Goal: Task Accomplishment & Management: Complete application form

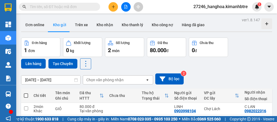
scroll to position [25, 0]
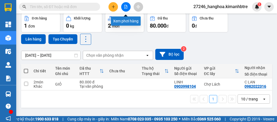
click at [127, 5] on icon "file-add" at bounding box center [126, 7] width 3 height 4
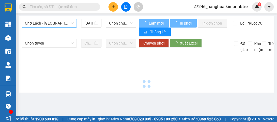
type input "[DATE]"
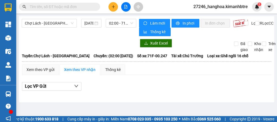
click at [112, 7] on icon "plus" at bounding box center [114, 7] width 4 height 4
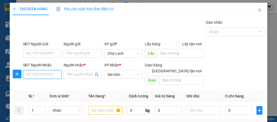
click at [34, 72] on input "SĐT Người Nhận" at bounding box center [42, 74] width 38 height 9
click at [34, 72] on input "773" at bounding box center [42, 74] width 38 height 9
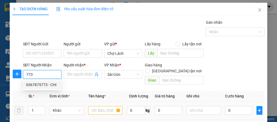
drag, startPoint x: 47, startPoint y: 83, endPoint x: 116, endPoint y: 100, distance: 71.6
click at [51, 84] on div "0367875773 - CHI" at bounding box center [42, 85] width 32 height 6
type input "0367875773"
type input "CHI"
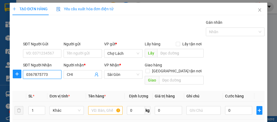
type input "0367875773"
click at [99, 106] on input "text" at bounding box center [105, 110] width 34 height 9
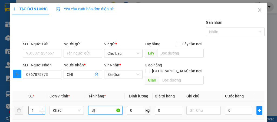
type input "BỊT"
type input "2"
click at [42, 109] on icon "up" at bounding box center [42, 110] width 2 height 2
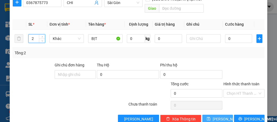
click at [225, 115] on button "[PERSON_NAME]" at bounding box center [218, 119] width 31 height 9
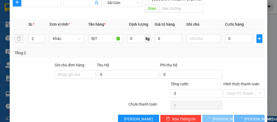
type input "1"
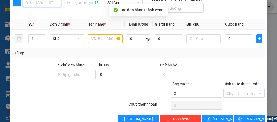
click at [45, 5] on input "SĐT Người Nhận" at bounding box center [42, 2] width 38 height 9
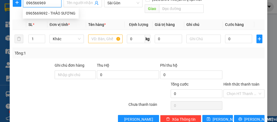
type input "0965669692"
click at [54, 14] on div "0965669692 - THẢO SƯƠNG" at bounding box center [51, 13] width 50 height 6
type input "THẢO SƯƠNG"
type input "ĐI GIAO - CTS"
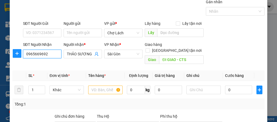
scroll to position [0, 0]
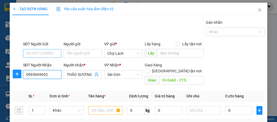
type input "0965669692"
click at [44, 51] on input "SĐT Người Gửi" at bounding box center [42, 53] width 38 height 9
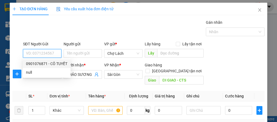
click at [60, 66] on div "0901076871 - CÔ TUYẾT" at bounding box center [46, 64] width 41 height 6
type input "0901076871"
type input "CÔ TUYẾT"
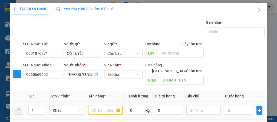
click at [100, 106] on input "text" at bounding box center [105, 110] width 34 height 9
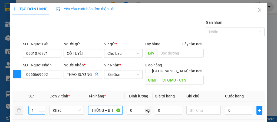
type input "THÙNG + BỊT"
type input "2"
click at [43, 108] on span "up" at bounding box center [42, 109] width 3 height 3
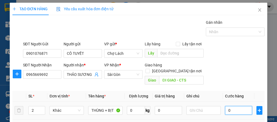
click at [236, 106] on input "0" at bounding box center [238, 110] width 27 height 9
type input "6"
type input "60"
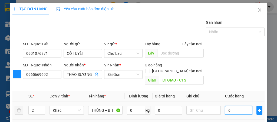
type input "60"
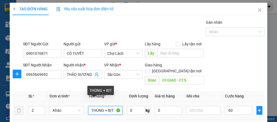
type input "60.000"
click at [113, 106] on input "THÙNG + BỊT" at bounding box center [105, 110] width 34 height 9
click at [111, 106] on input "THÙNG + B" at bounding box center [105, 110] width 34 height 9
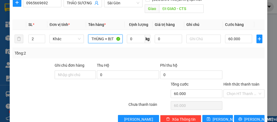
scroll to position [72, 0]
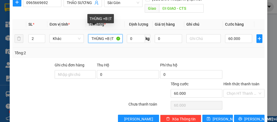
click at [107, 34] on input "THÙNG +B ỊT" at bounding box center [105, 38] width 34 height 9
click at [110, 34] on input "THÙNG +B ỊT" at bounding box center [105, 38] width 34 height 9
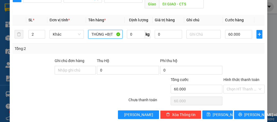
scroll to position [77, 0]
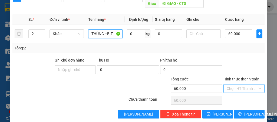
type input "THÙNG +BỊT"
click at [239, 85] on input "Hình thức thanh toán" at bounding box center [242, 89] width 31 height 8
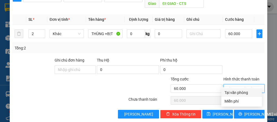
click at [238, 91] on div "Tại văn phòng" at bounding box center [242, 93] width 34 height 6
type input "0"
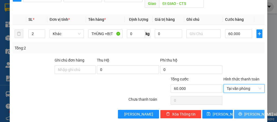
click at [247, 112] on span "[PERSON_NAME] và In" at bounding box center [264, 115] width 38 height 6
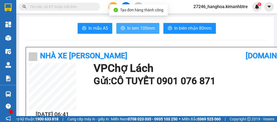
click at [136, 31] on span "In tem 100mm" at bounding box center [141, 28] width 28 height 7
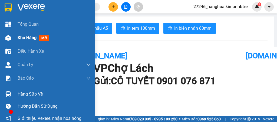
click at [30, 40] on span "Kho hàng" at bounding box center [27, 37] width 19 height 5
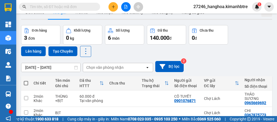
scroll to position [18, 0]
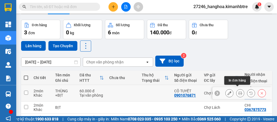
click at [239, 92] on icon at bounding box center [241, 94] width 4 height 4
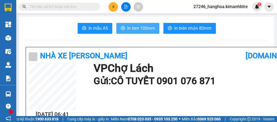
click at [142, 26] on span "In tem 100mm" at bounding box center [141, 28] width 28 height 7
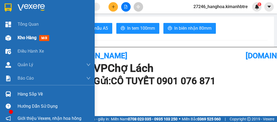
click at [13, 38] on div "Kho hàng mới" at bounding box center [47, 38] width 95 height 14
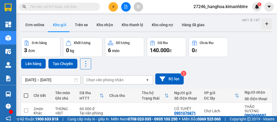
scroll to position [47, 0]
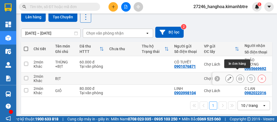
click at [239, 77] on icon at bounding box center [241, 79] width 4 height 4
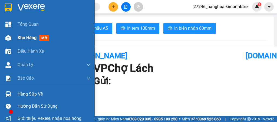
click at [24, 40] on span "Kho hàng" at bounding box center [27, 37] width 19 height 5
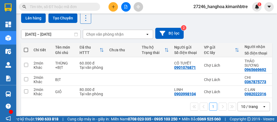
scroll to position [47, 0]
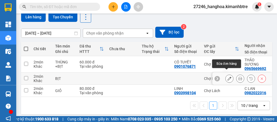
click at [228, 77] on icon at bounding box center [230, 79] width 4 height 4
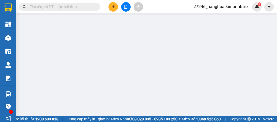
type input "0367875773"
type input "CHI"
type input "0"
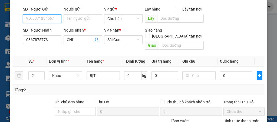
scroll to position [90, 0]
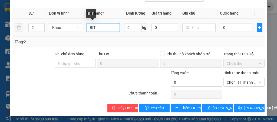
click at [99, 26] on input "BỊT" at bounding box center [103, 27] width 33 height 9
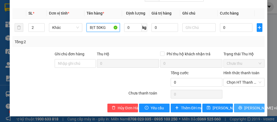
type input "BỊT 50KG"
click at [245, 107] on span "[PERSON_NAME] và In" at bounding box center [264, 108] width 38 height 6
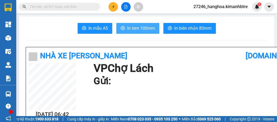
click at [133, 25] on span "In tem 100mm" at bounding box center [141, 28] width 28 height 7
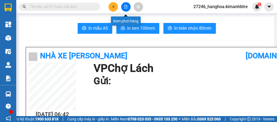
click at [126, 7] on icon "file-add" at bounding box center [126, 7] width 4 height 4
